Goal: Task Accomplishment & Management: Use online tool/utility

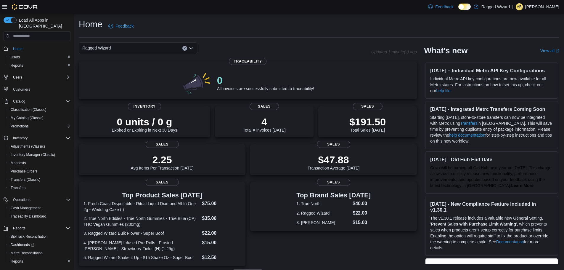
scroll to position [11, 0]
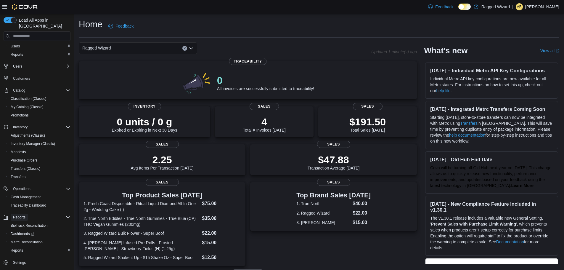
click at [21, 215] on span "Reports" at bounding box center [19, 217] width 12 height 5
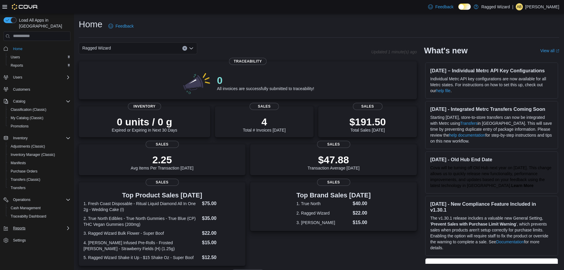
scroll to position [0, 0]
click at [16, 226] on span "Reports" at bounding box center [19, 228] width 12 height 5
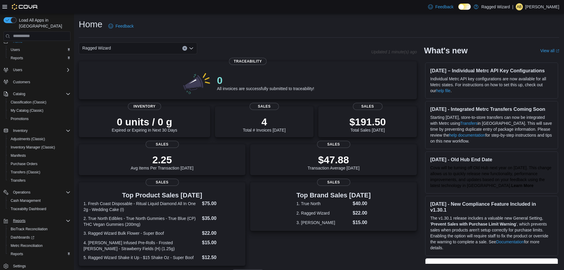
scroll to position [11, 0]
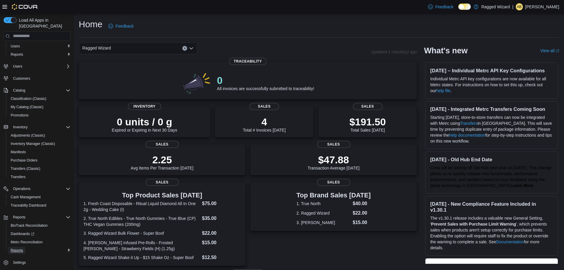
click at [16, 248] on span "Reports" at bounding box center [17, 250] width 12 height 5
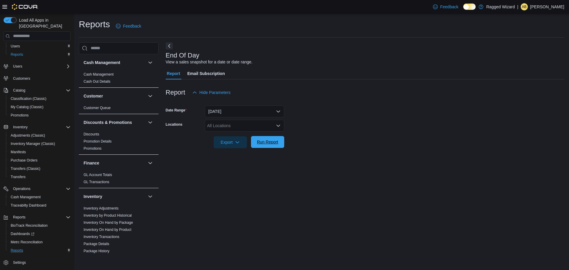
click at [267, 142] on span "Run Report" at bounding box center [267, 142] width 21 height 6
